Goal: Task Accomplishment & Management: Use online tool/utility

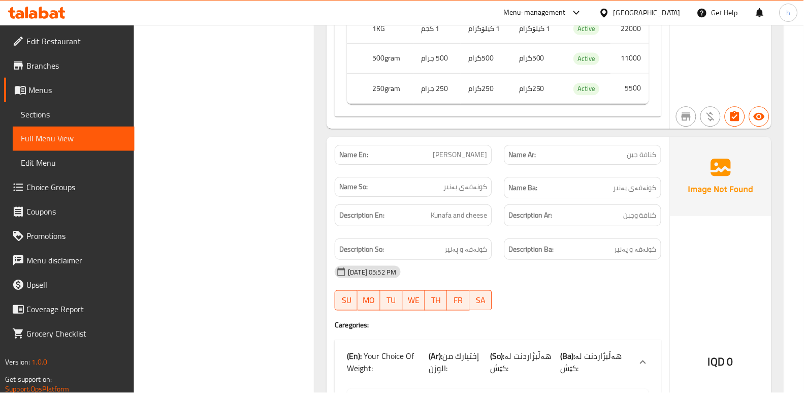
click at [56, 116] on span "Sections" at bounding box center [74, 114] width 106 height 12
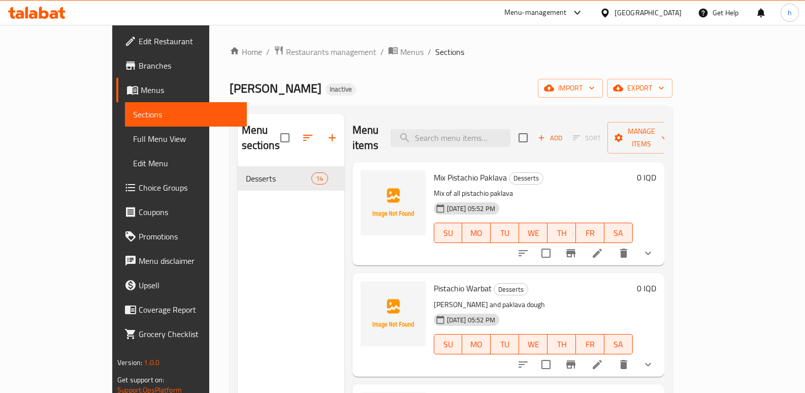
drag, startPoint x: 273, startPoint y: 266, endPoint x: 255, endPoint y: 226, distance: 44.1
click at [273, 266] on div "Menu sections Desserts 14" at bounding box center [291, 310] width 107 height 393
click at [139, 47] on span "Edit Restaurant" at bounding box center [189, 41] width 100 height 12
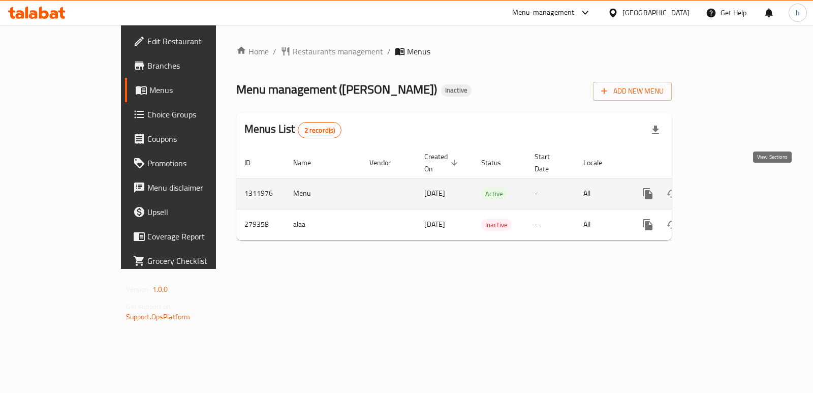
click at [726, 189] on icon "enhanced table" at bounding box center [720, 193] width 9 height 9
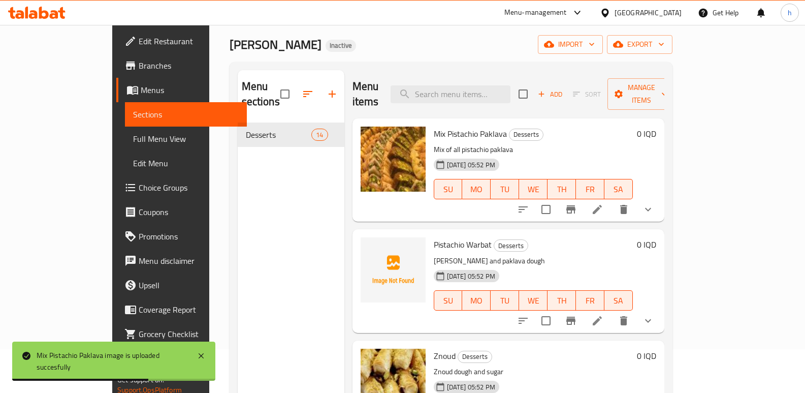
click at [133, 140] on span "Full Menu View" at bounding box center [186, 139] width 106 height 12
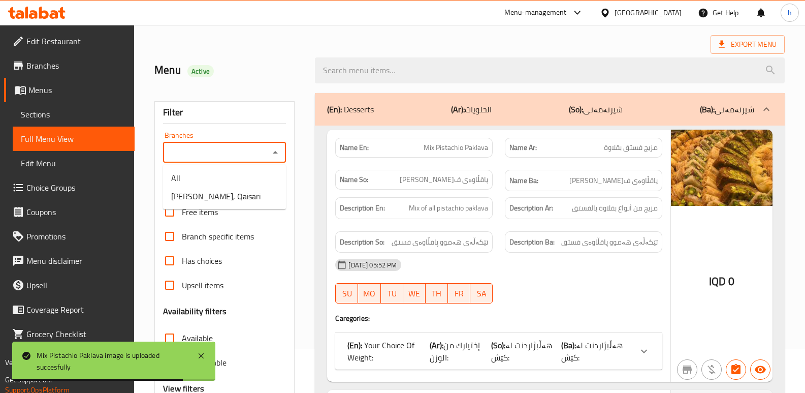
click at [200, 146] on input "Branches" at bounding box center [216, 152] width 100 height 14
click at [246, 198] on span "[PERSON_NAME], Qaisari" at bounding box center [215, 196] width 89 height 12
type input "[PERSON_NAME], Qaisari"
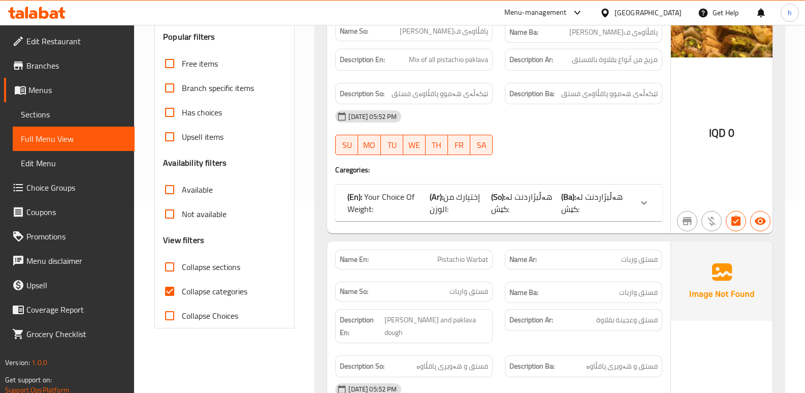
scroll to position [203, 0]
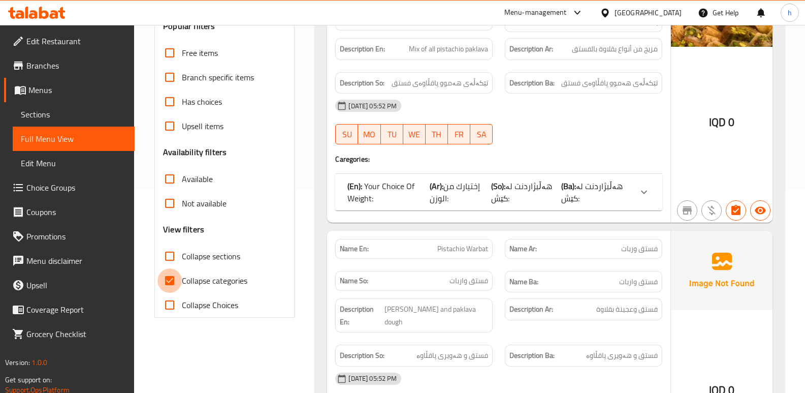
click at [162, 281] on input "Collapse categories" at bounding box center [170, 280] width 24 height 24
checkbox input "false"
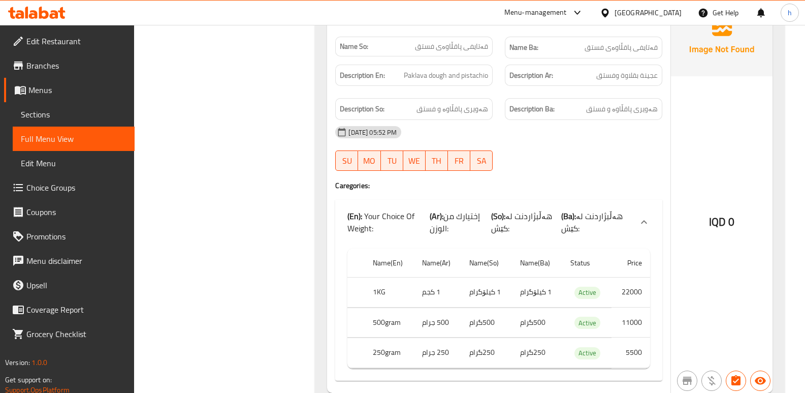
scroll to position [4833, 0]
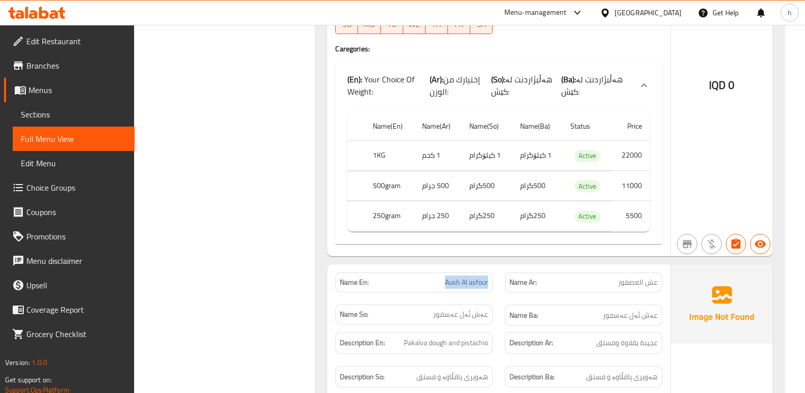
drag, startPoint x: 447, startPoint y: 269, endPoint x: 488, endPoint y: 269, distance: 40.6
click at [491, 272] on div "Name En: Aush Al asfour" at bounding box center [414, 282] width 158 height 20
copy span "Aush Al asfour"
click at [743, 211] on div "IQD 0" at bounding box center [722, 58] width 102 height 396
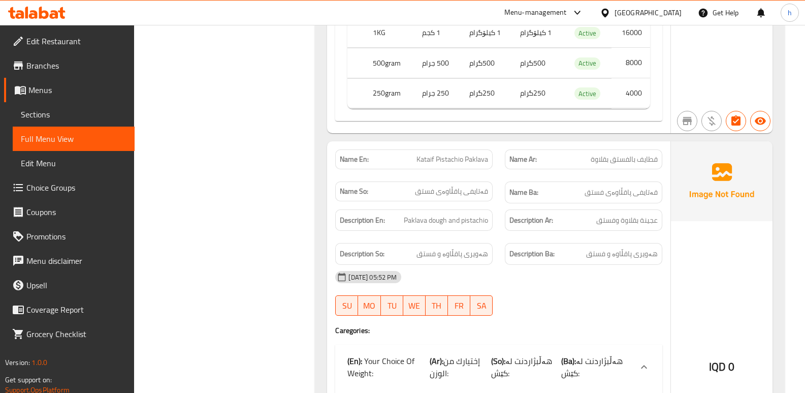
scroll to position [4487, 0]
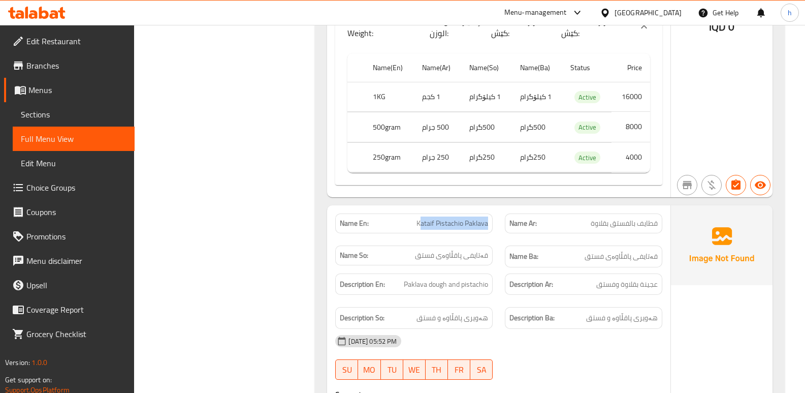
drag, startPoint x: 420, startPoint y: 209, endPoint x: 498, endPoint y: 215, distance: 78.4
click at [498, 215] on div "Name En: Kataif Pistachio Paklava" at bounding box center [414, 223] width 170 height 32
click at [438, 218] on span "Kataif Pistachio Paklava" at bounding box center [453, 223] width 72 height 11
drag, startPoint x: 426, startPoint y: 211, endPoint x: 489, endPoint y: 214, distance: 63.6
click at [489, 214] on div "Name En: Kataif Pistachio Paklava" at bounding box center [414, 223] width 158 height 20
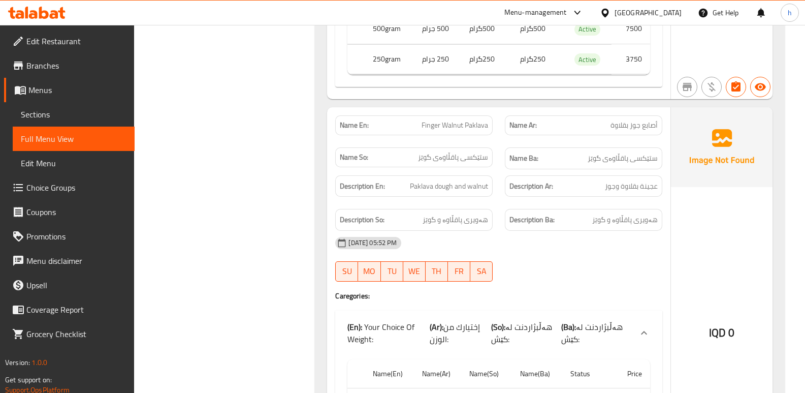
scroll to position [4149, 0]
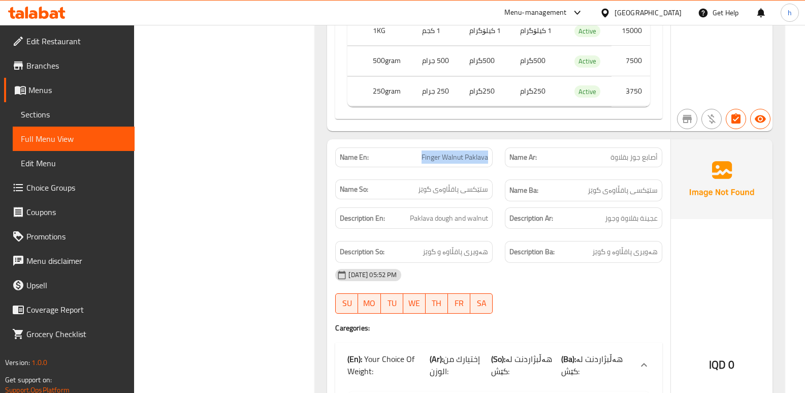
drag, startPoint x: 422, startPoint y: 144, endPoint x: 488, endPoint y: 145, distance: 66.6
click at [488, 152] on span "Finger Walnut Paklava" at bounding box center [455, 157] width 67 height 11
copy span "Finger Walnut Paklava"
click at [561, 217] on div "Description Ar: عجينة بقلاوة وجوز" at bounding box center [584, 218] width 170 height 34
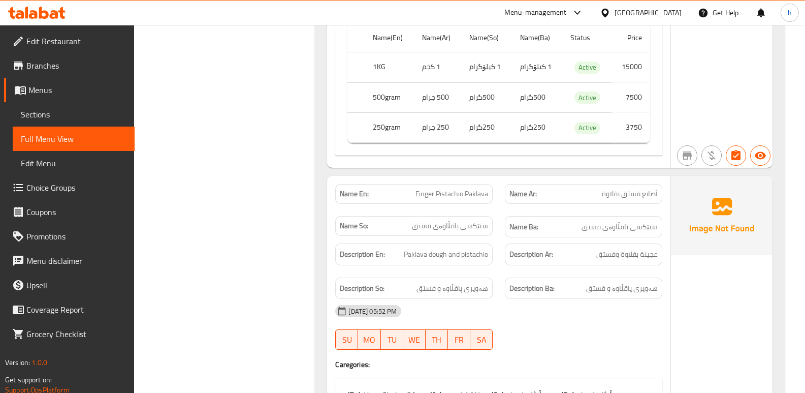
scroll to position [3249, 0]
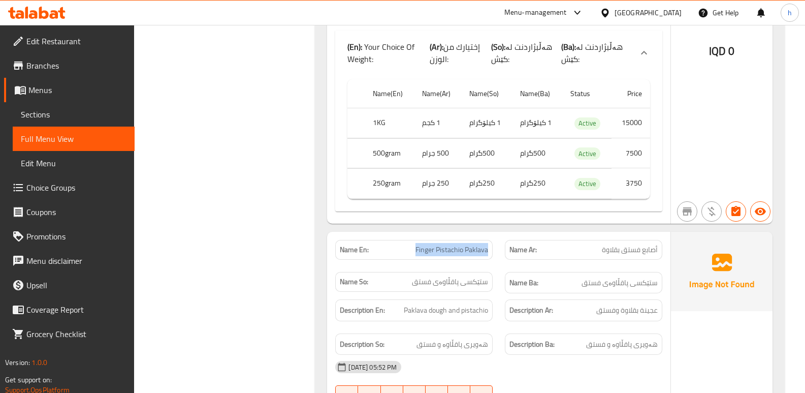
drag, startPoint x: 416, startPoint y: 236, endPoint x: 493, endPoint y: 234, distance: 77.3
click at [493, 234] on div "Name En: Finger Pistachio Paklava" at bounding box center [414, 250] width 170 height 32
copy span "Finger Pistachio Paklava"
drag, startPoint x: 707, startPoint y: 254, endPoint x: 733, endPoint y: 247, distance: 27.1
click at [707, 254] on img at bounding box center [722, 271] width 102 height 79
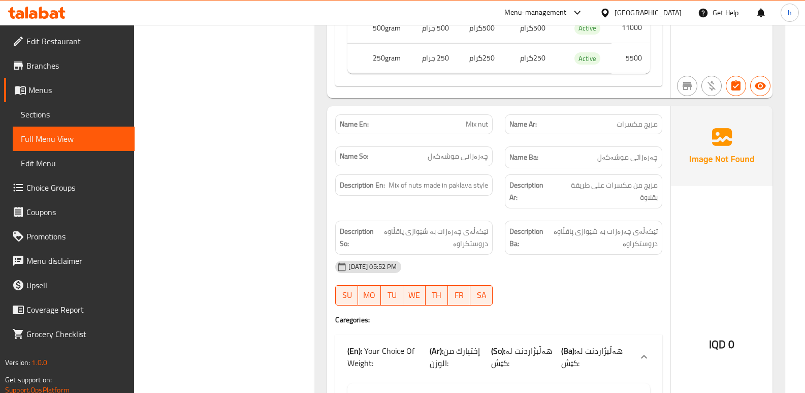
scroll to position [2445, 0]
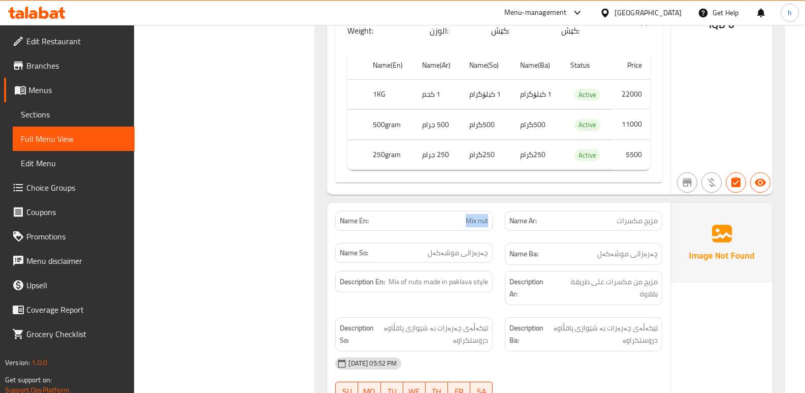
drag, startPoint x: 465, startPoint y: 207, endPoint x: 494, endPoint y: 203, distance: 28.8
click at [494, 205] on div "Name En: Mix nut" at bounding box center [414, 221] width 170 height 32
copy span "Mix nut"
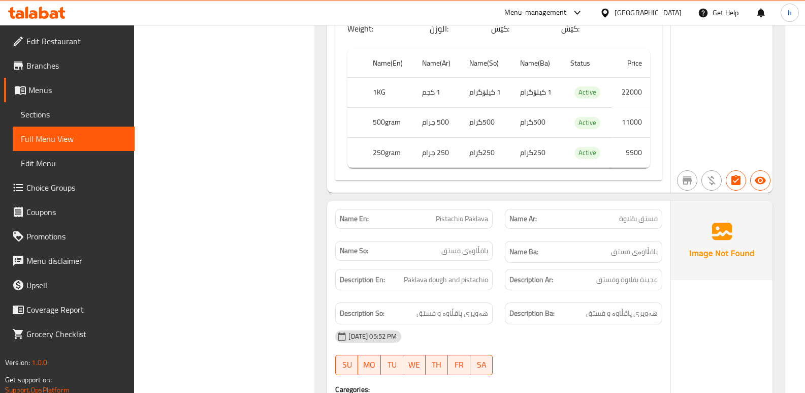
scroll to position [2034, 0]
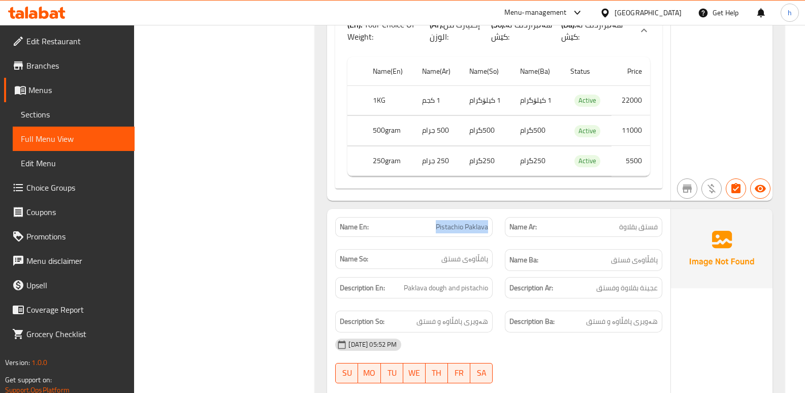
drag, startPoint x: 435, startPoint y: 213, endPoint x: 495, endPoint y: 210, distance: 60.5
click at [495, 211] on div "Name En: Pistachio Paklava" at bounding box center [414, 227] width 170 height 32
copy span "Pistachio Paklava"
click at [649, 222] on span "فستق بقلاوة" at bounding box center [638, 227] width 39 height 11
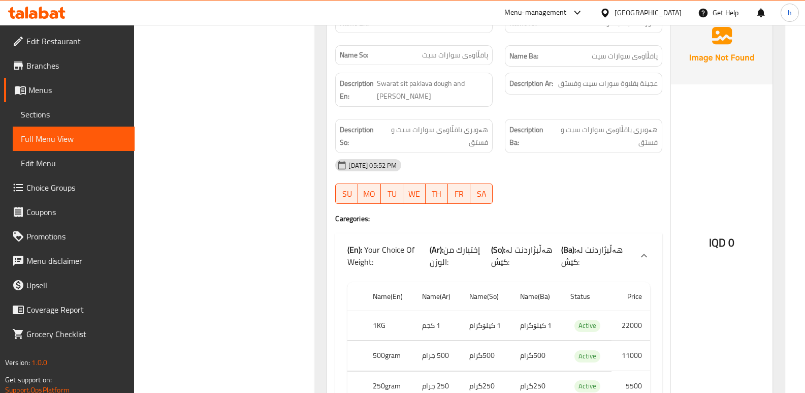
scroll to position [1688, 0]
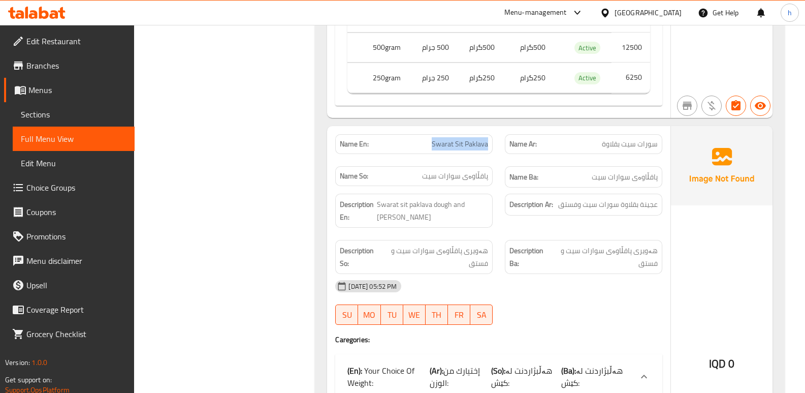
drag, startPoint x: 478, startPoint y: 123, endPoint x: 496, endPoint y: 123, distance: 17.8
click at [496, 128] on div "Name En: Swarat Sit Paklava" at bounding box center [414, 144] width 170 height 32
copy span "Swarat Sit Paklava"
click at [521, 274] on div "[DATE] 05:52 PM" at bounding box center [498, 286] width 339 height 24
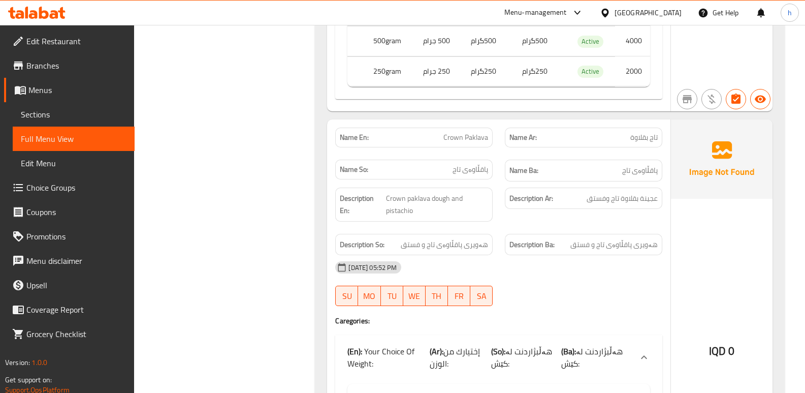
scroll to position [1270, 0]
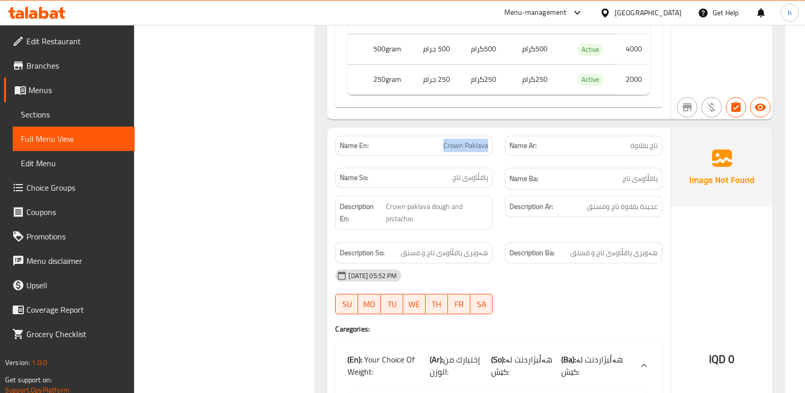
drag, startPoint x: 442, startPoint y: 134, endPoint x: 488, endPoint y: 134, distance: 45.7
click at [488, 140] on p "Name En: Crown Paklava" at bounding box center [414, 145] width 148 height 11
copy span "Crown Paklava"
click at [690, 171] on img at bounding box center [722, 167] width 102 height 79
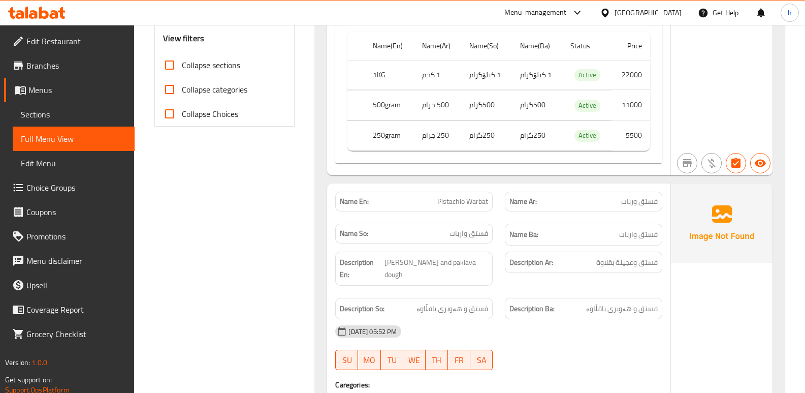
scroll to position [386, 0]
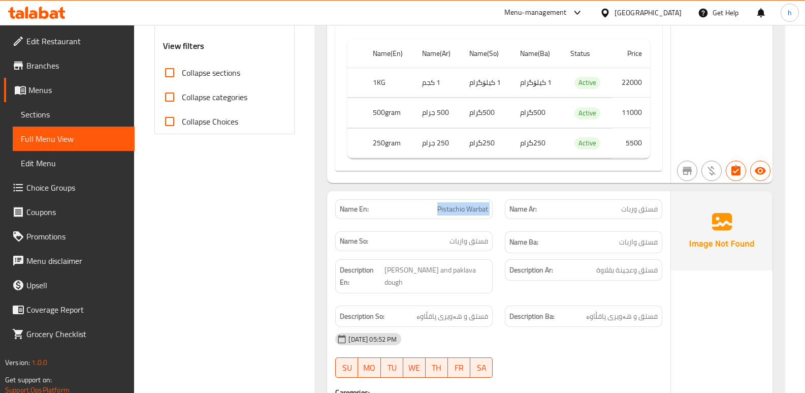
drag, startPoint x: 444, startPoint y: 206, endPoint x: 508, endPoint y: 205, distance: 64.0
click at [508, 205] on div "Name En: Pistachio Warbat Name Ar: فستق وربات Name So: فستق واربات Name Ba: فست…" at bounding box center [498, 226] width 339 height 66
copy span "Pistachio Warbat"
drag, startPoint x: 644, startPoint y: 167, endPoint x: 703, endPoint y: 107, distance: 84.1
click at [644, 167] on div "Name(En) Name(Ar) Name(So) Name(Ba) Status Price 1KG 1 كجم 1 کیلۆگرام 1 کیلۆگرا…" at bounding box center [498, 103] width 327 height 136
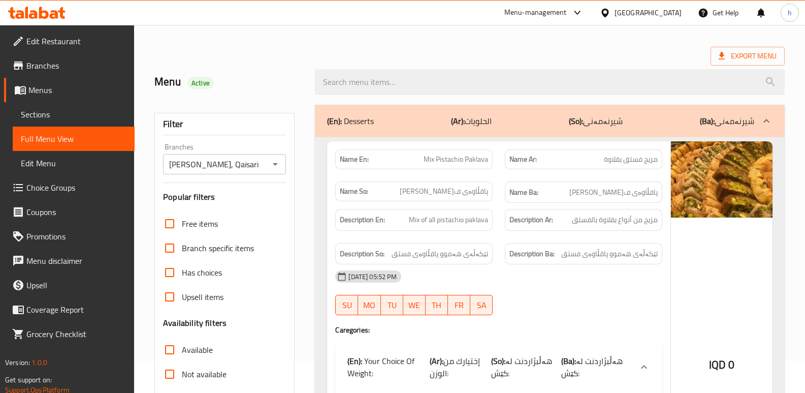
scroll to position [0, 0]
